Goal: Task Accomplishment & Management: Use online tool/utility

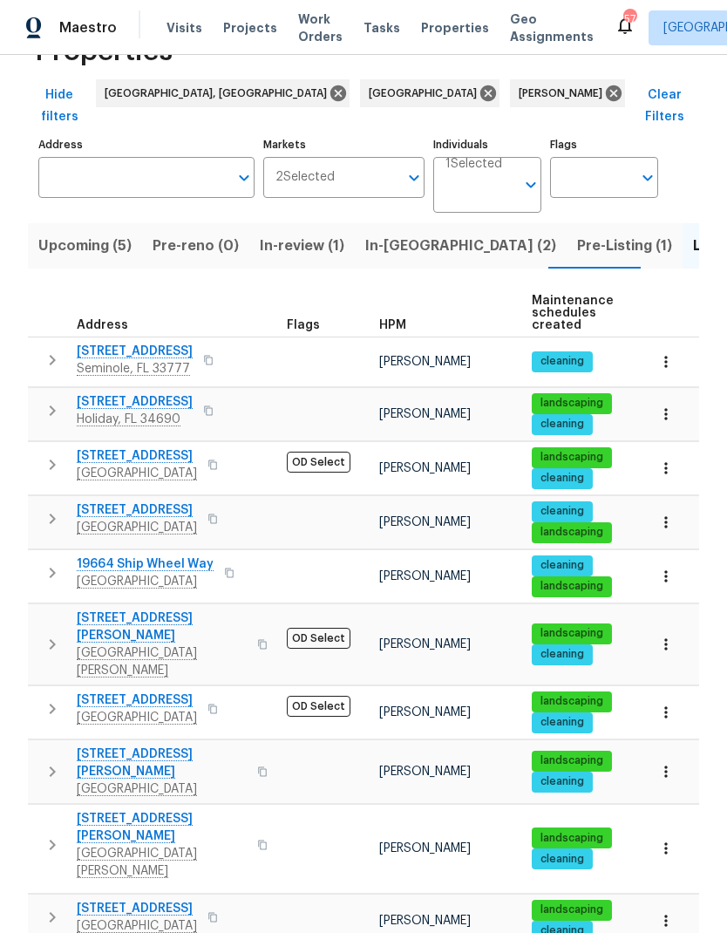
scroll to position [58, 0]
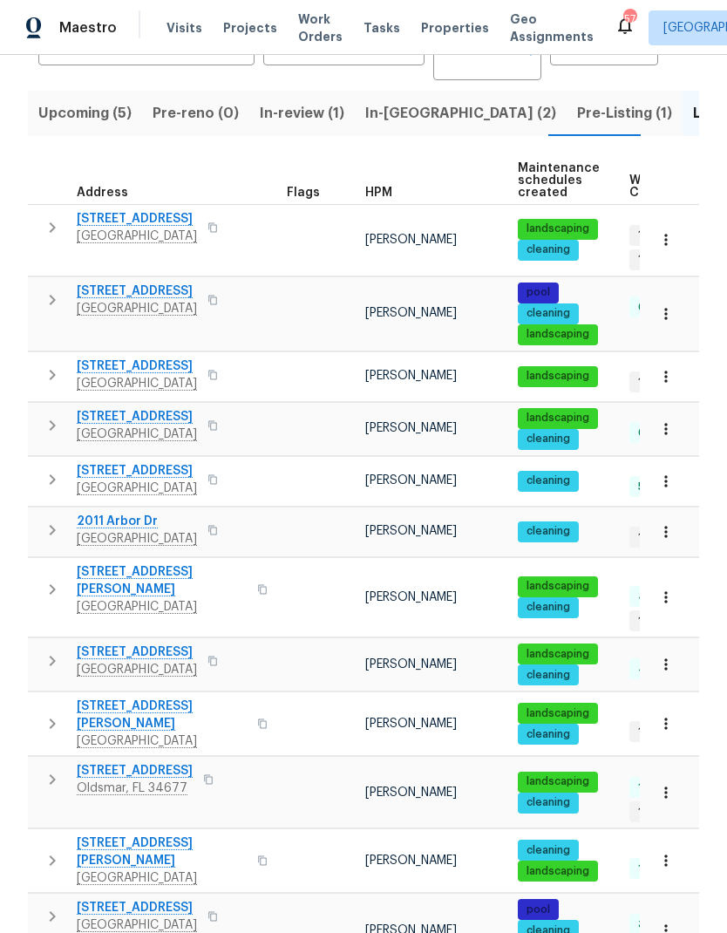
scroll to position [194, 0]
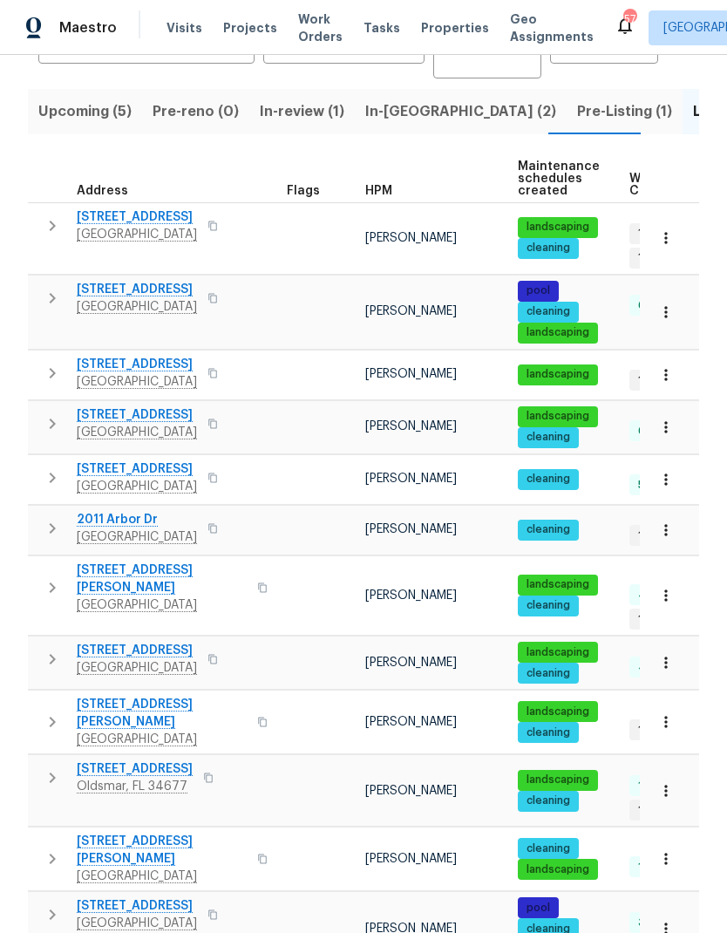
click at [51, 577] on icon "button" at bounding box center [52, 587] width 21 height 21
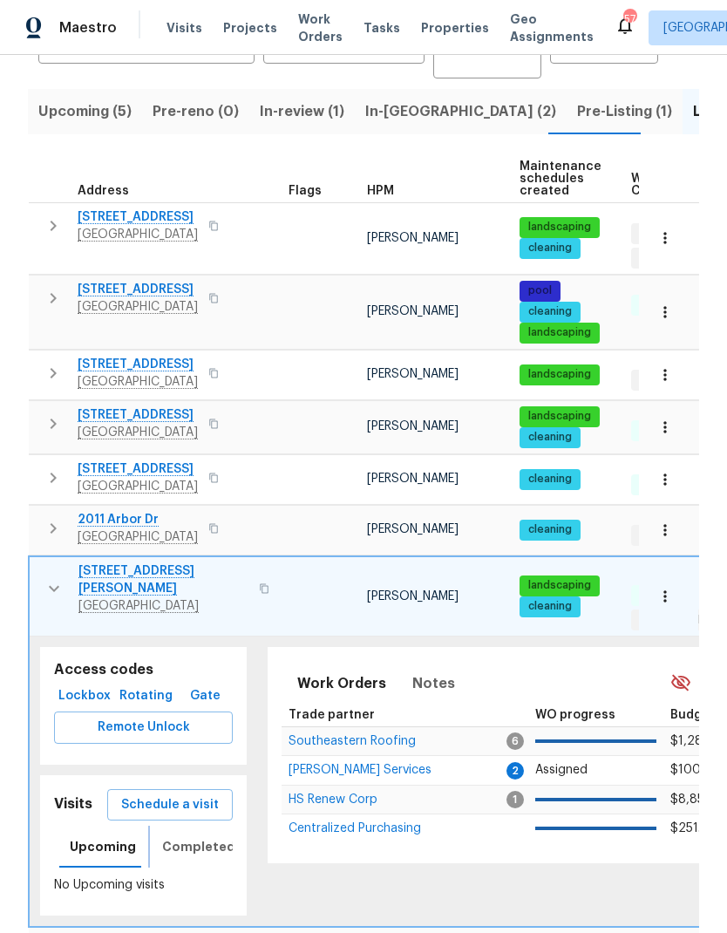
click at [185, 836] on span "Completed" at bounding box center [198, 847] width 73 height 22
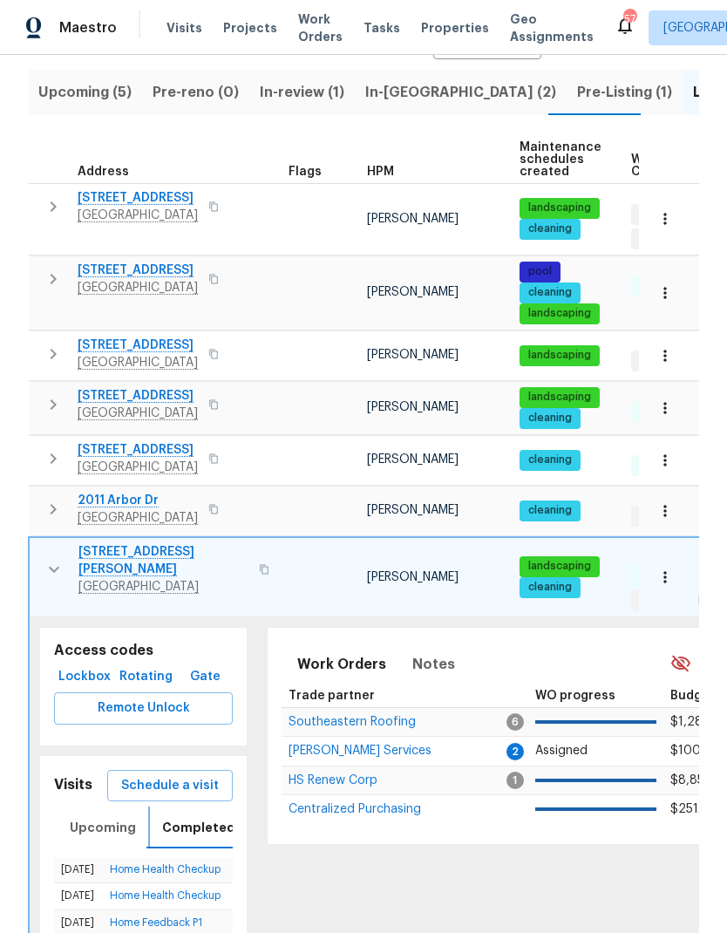
scroll to position [213, 0]
click at [136, 775] on span "Schedule a visit" at bounding box center [170, 786] width 98 height 22
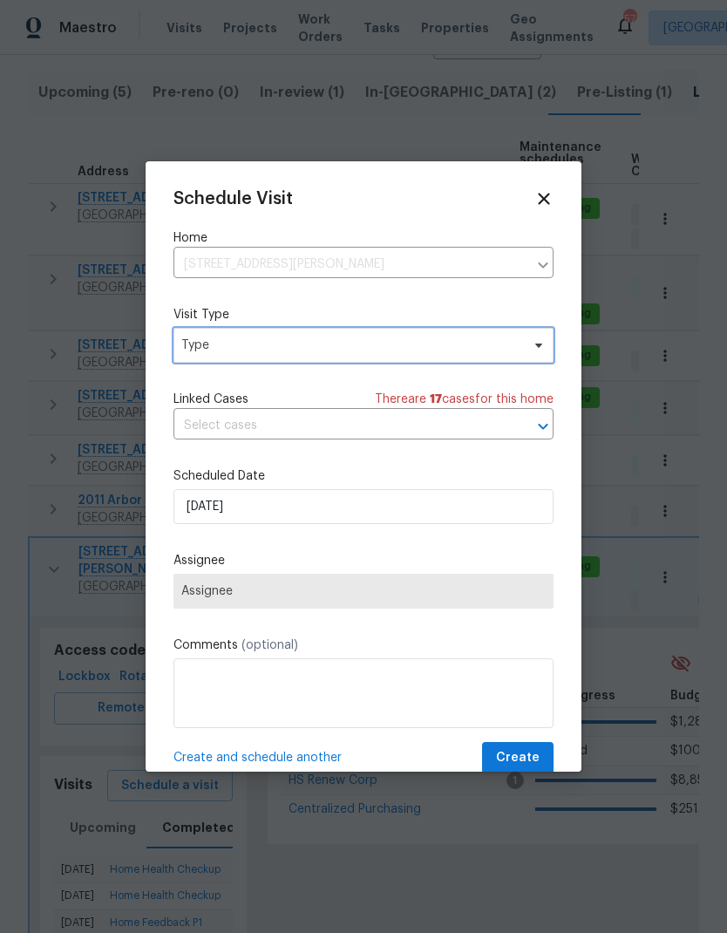
click at [214, 351] on span "Type" at bounding box center [350, 345] width 339 height 17
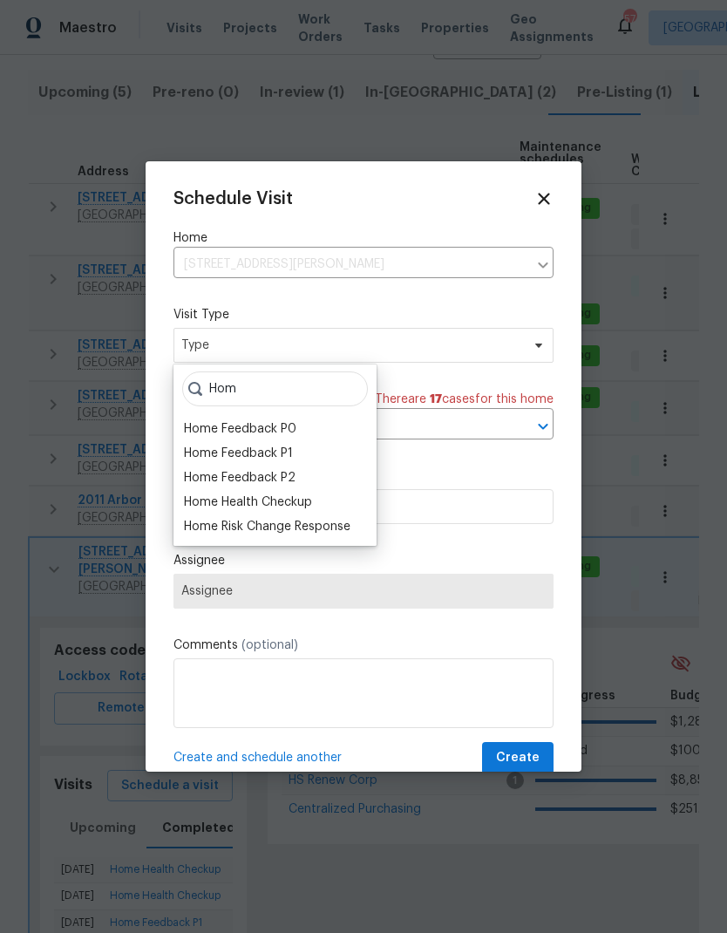
type input "Hom"
click at [211, 506] on div "Home Health Checkup" at bounding box center [248, 501] width 128 height 17
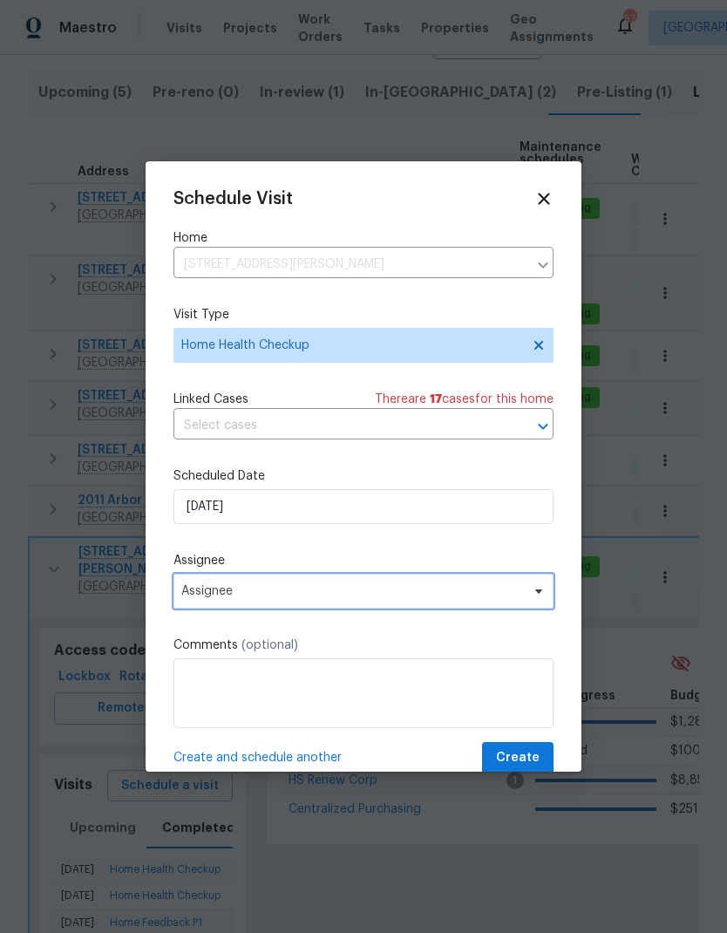
click at [197, 596] on span "Assignee" at bounding box center [352, 591] width 342 height 14
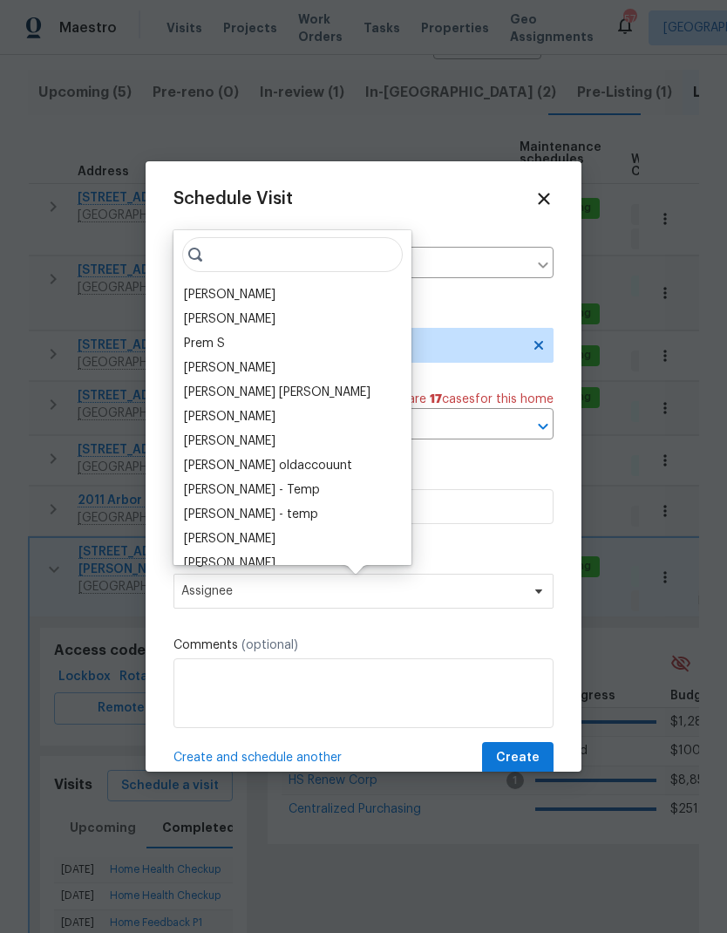
click at [207, 288] on div "[PERSON_NAME]" at bounding box center [230, 294] width 92 height 17
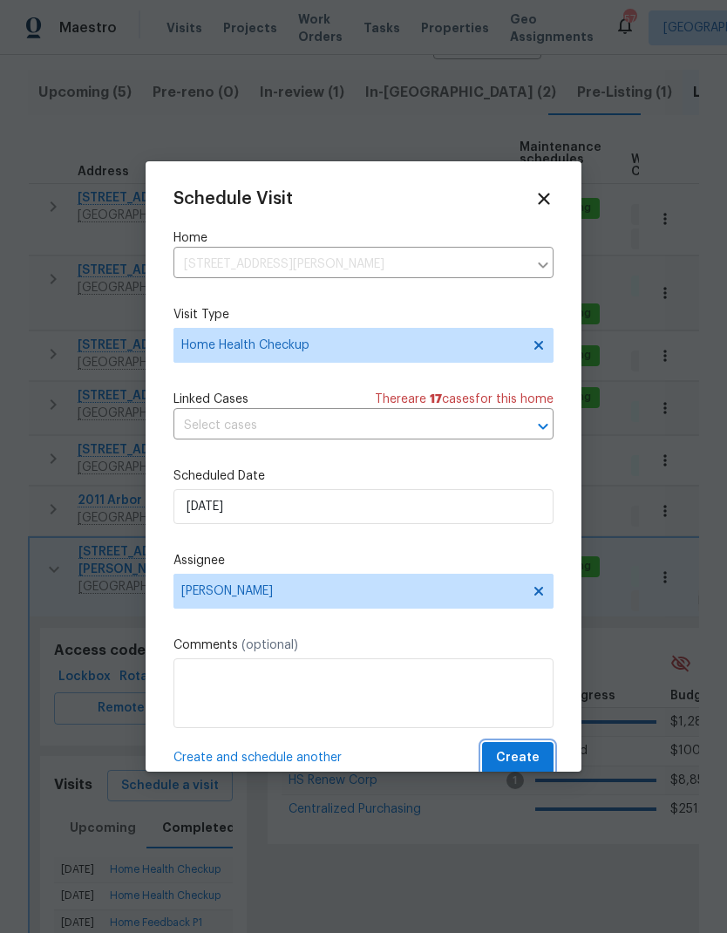
click at [524, 757] on span "Create" at bounding box center [518, 758] width 44 height 22
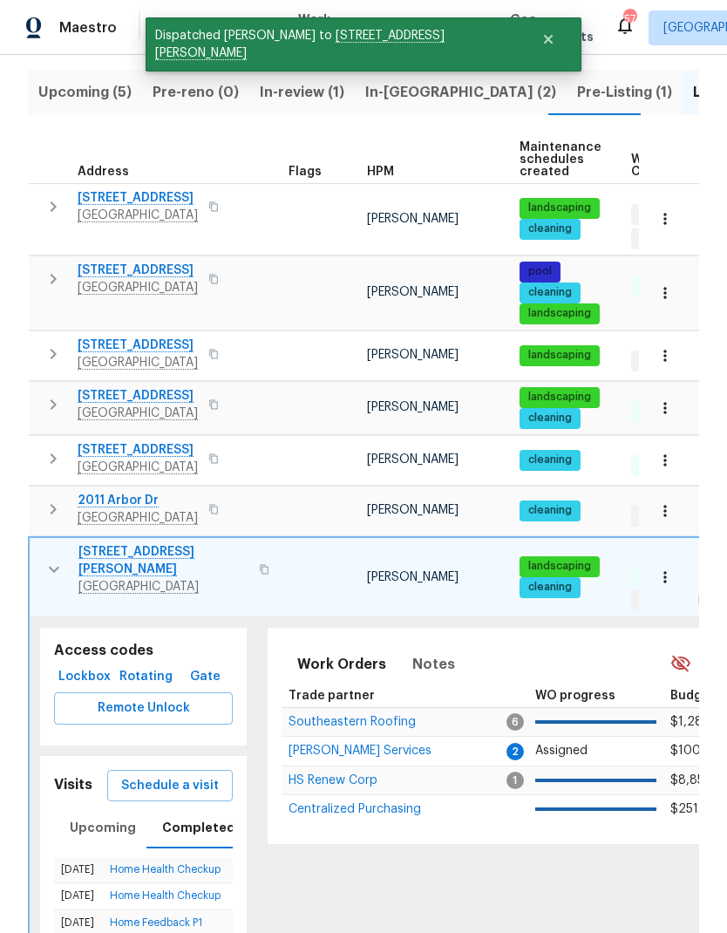
click at [52, 559] on icon "button" at bounding box center [54, 569] width 21 height 21
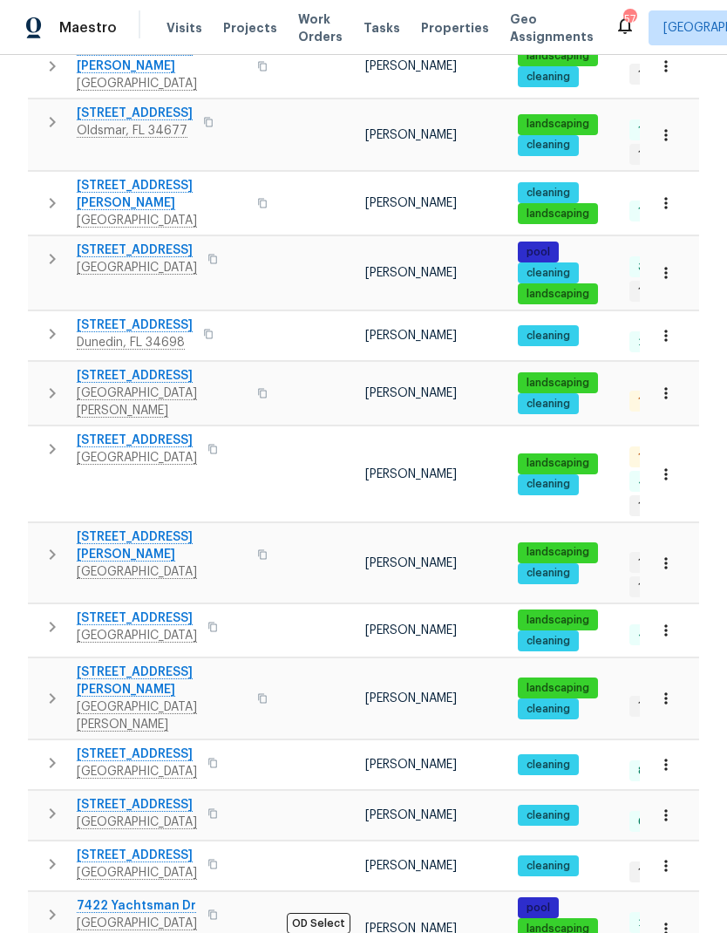
scroll to position [850, 0]
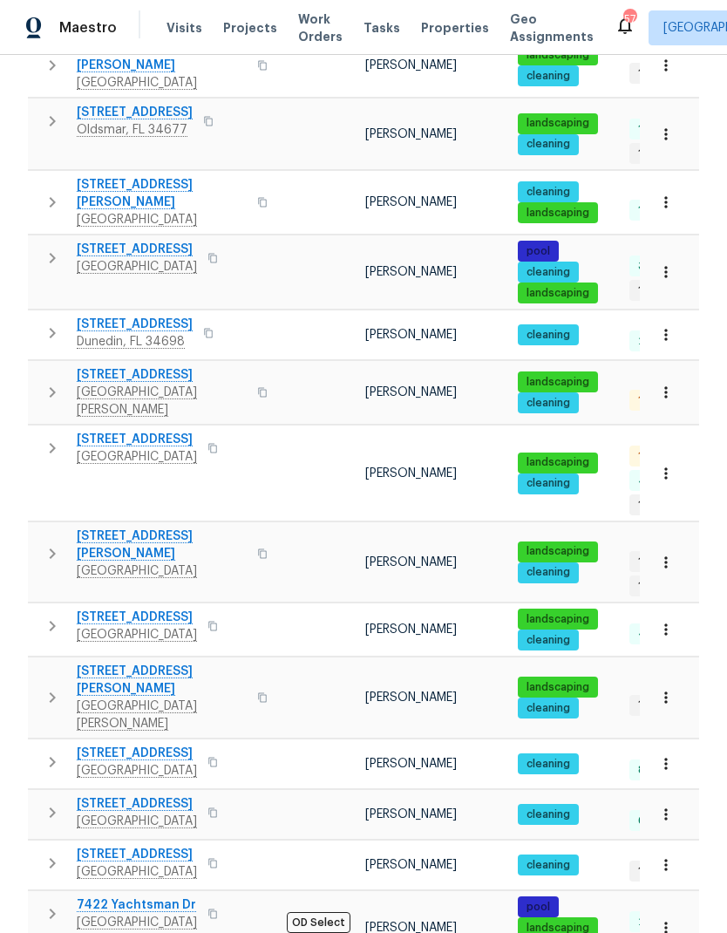
click at [51, 858] on icon "button" at bounding box center [53, 863] width 6 height 10
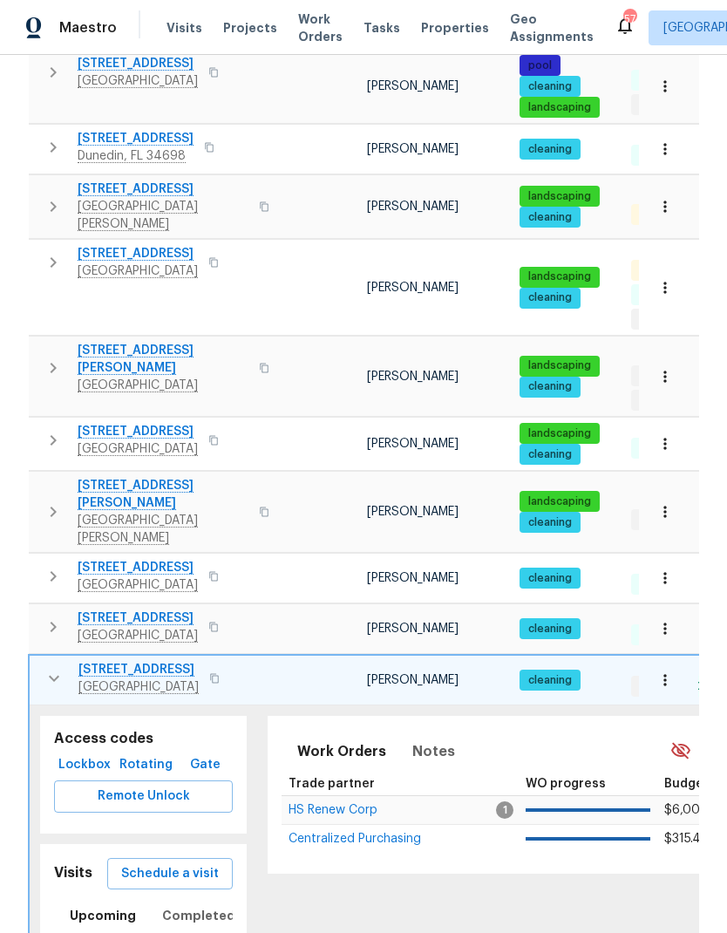
scroll to position [1036, 0]
click at [174, 905] on span "Completed" at bounding box center [198, 916] width 73 height 22
click at [51, 668] on icon "button" at bounding box center [54, 678] width 21 height 21
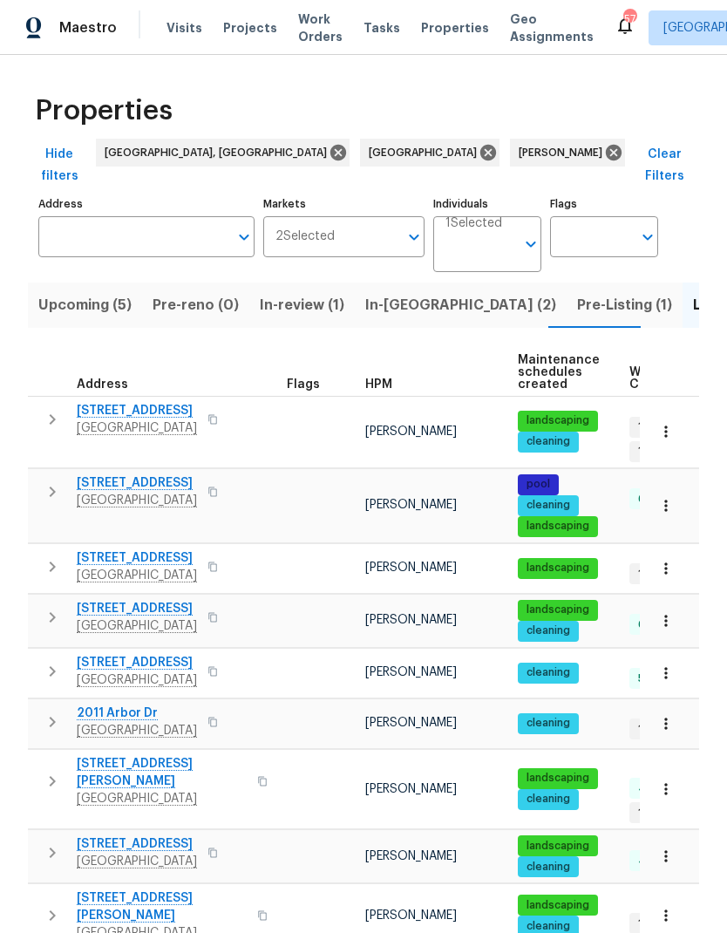
scroll to position [0, 0]
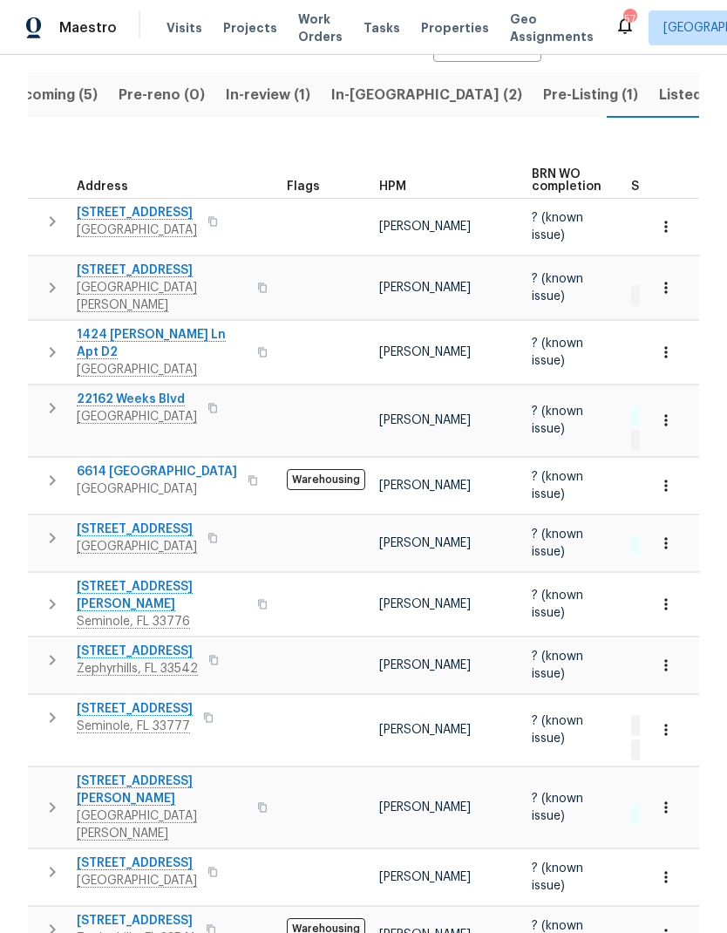
scroll to position [216, 0]
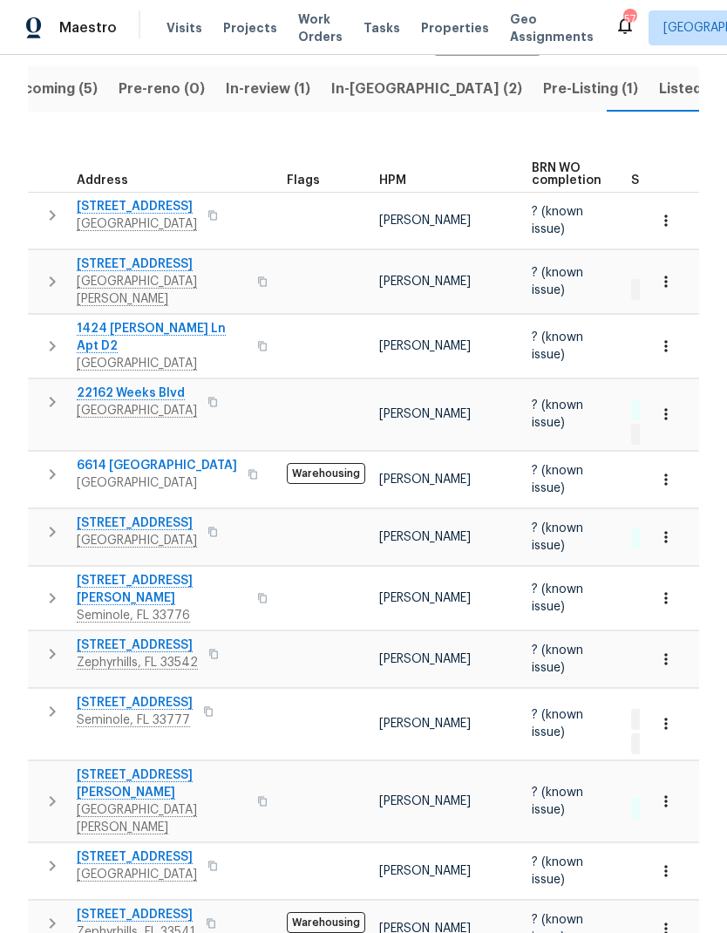
click at [100, 766] on span "[STREET_ADDRESS][PERSON_NAME]" at bounding box center [162, 783] width 170 height 35
